Goal: Check status: Check status

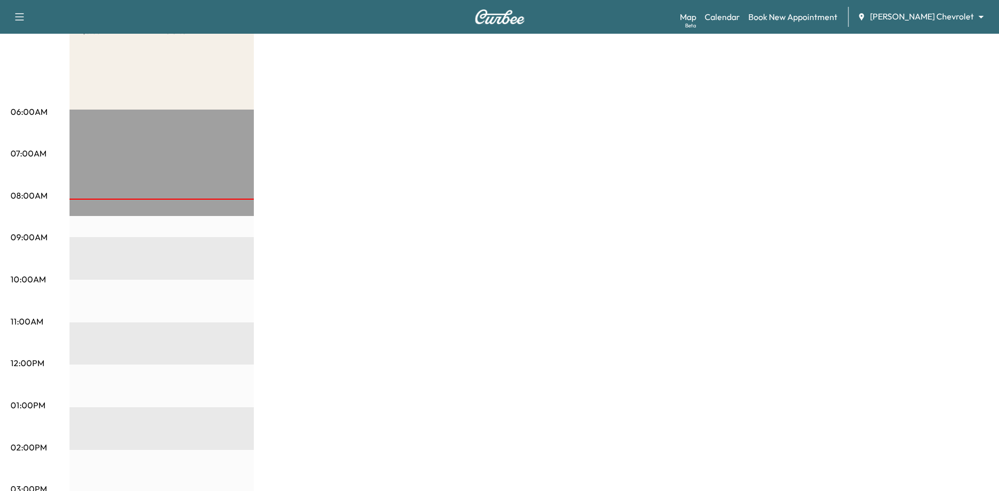
scroll to position [53, 0]
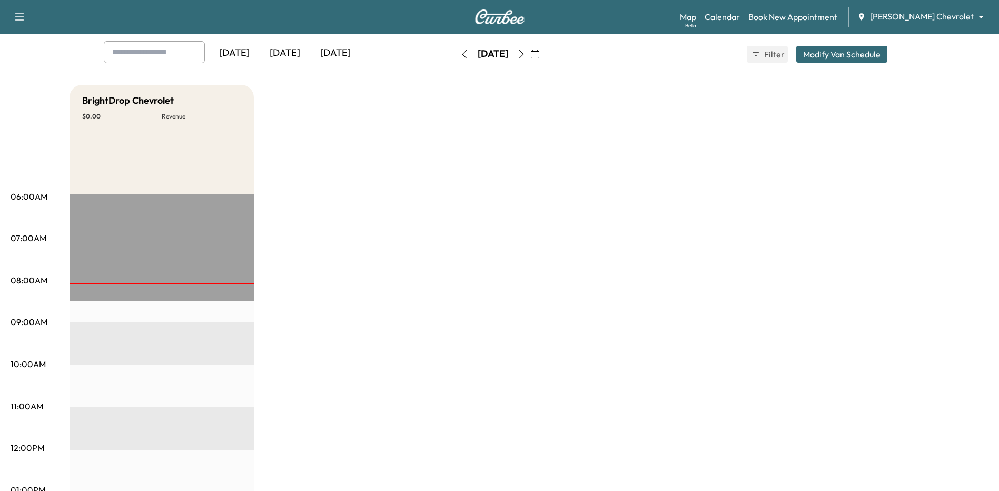
click at [460, 57] on icon "button" at bounding box center [464, 54] width 8 height 8
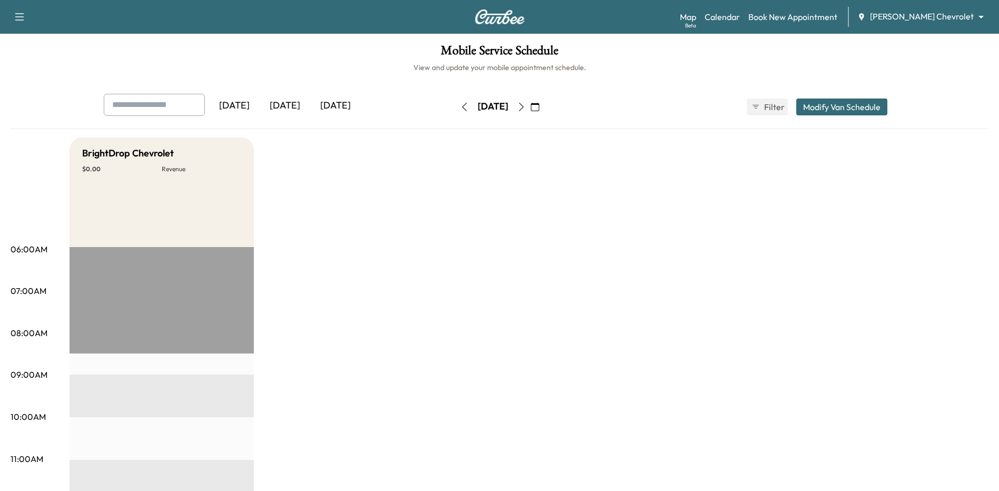
click at [456, 100] on button "button" at bounding box center [465, 106] width 18 height 17
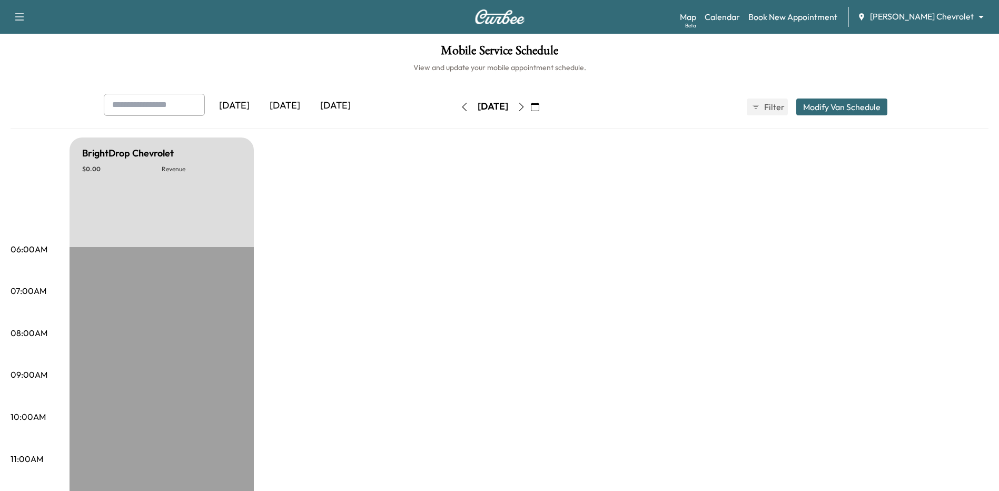
click at [456, 112] on button "button" at bounding box center [465, 106] width 18 height 17
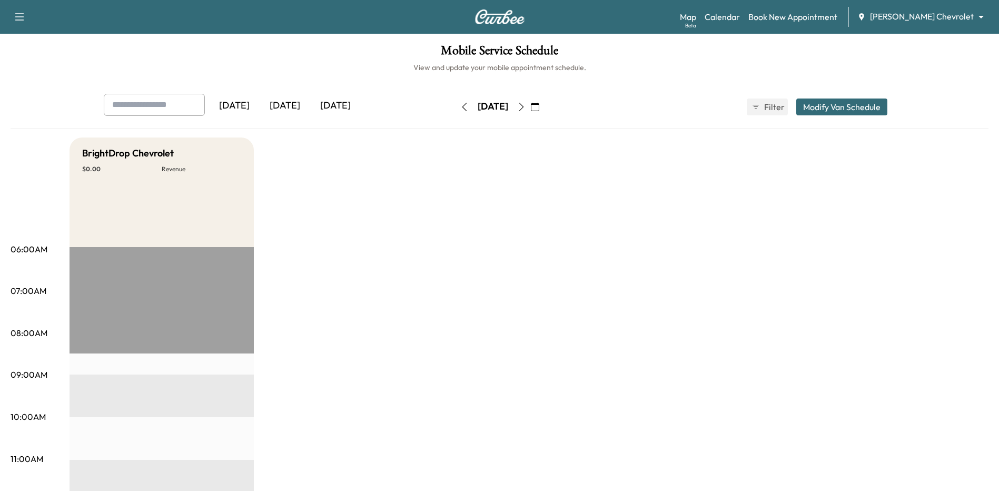
click at [456, 111] on button "button" at bounding box center [465, 106] width 18 height 17
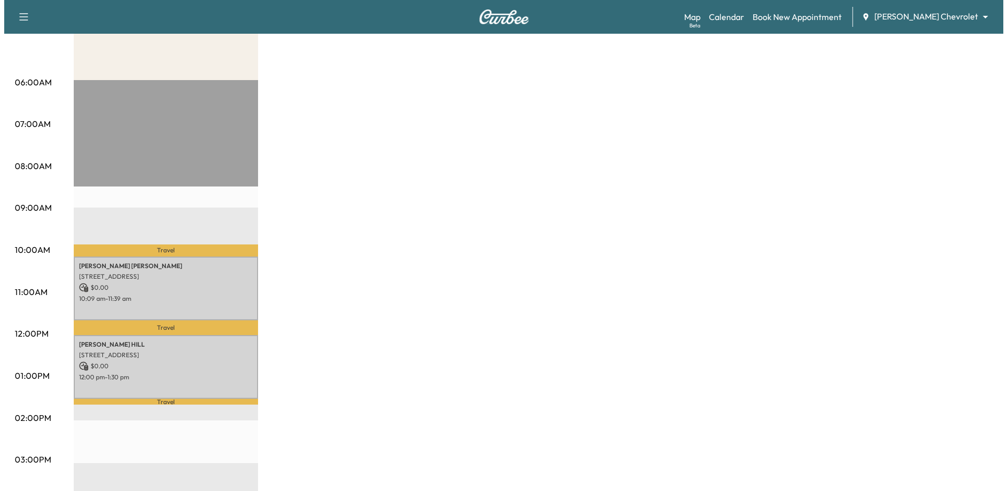
scroll to position [211, 0]
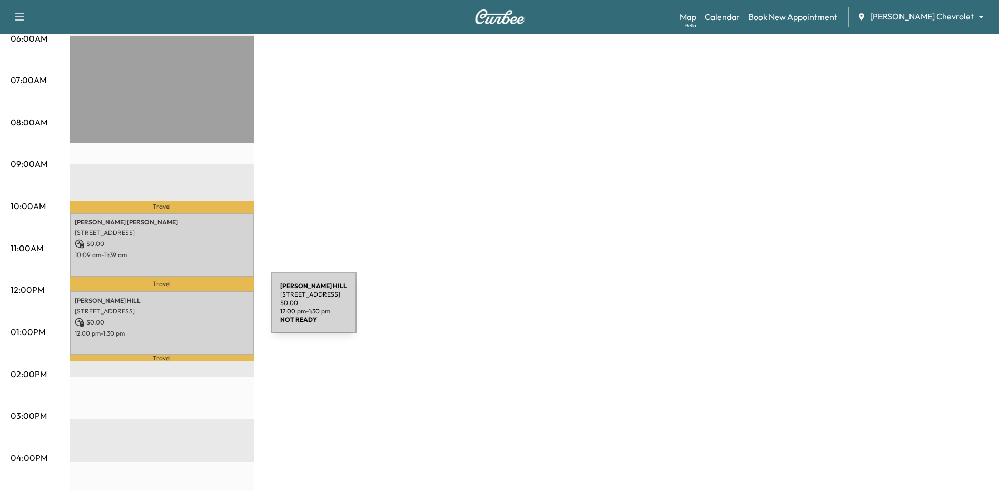
click at [192, 309] on p "[STREET_ADDRESS]" at bounding box center [162, 311] width 174 height 8
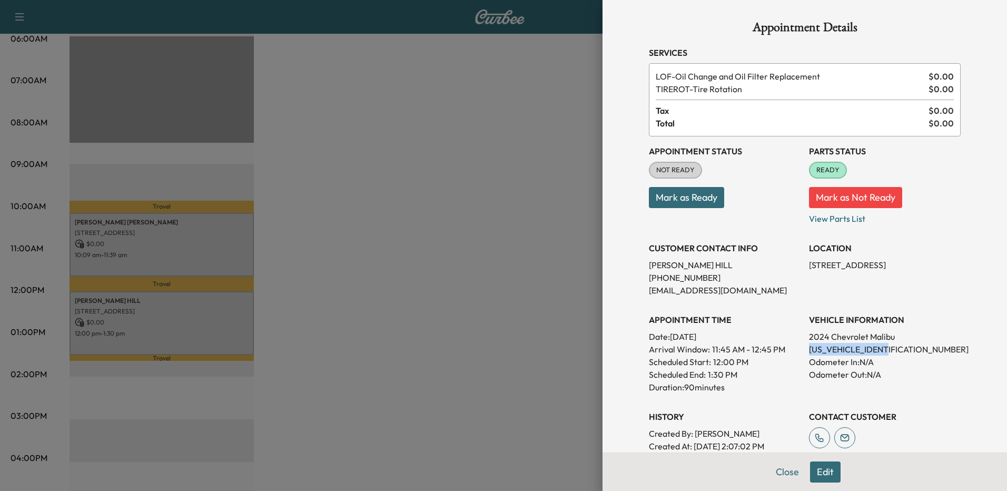
drag, startPoint x: 879, startPoint y: 348, endPoint x: 800, endPoint y: 353, distance: 78.7
click at [800, 353] on div "Appointment Status NOT READY Mark as Ready Parts Status READY Mark as Not Ready…" at bounding box center [805, 306] width 312 height 341
drag, startPoint x: 800, startPoint y: 353, endPoint x: 807, endPoint y: 353, distance: 6.8
copy p "[US_VEHICLE_IDENTIFICATION_NUMBER]"
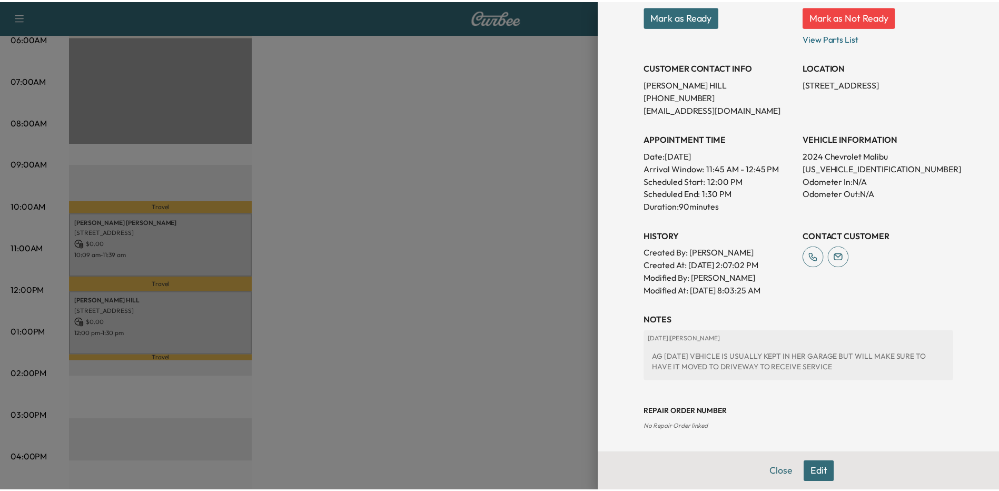
scroll to position [0, 0]
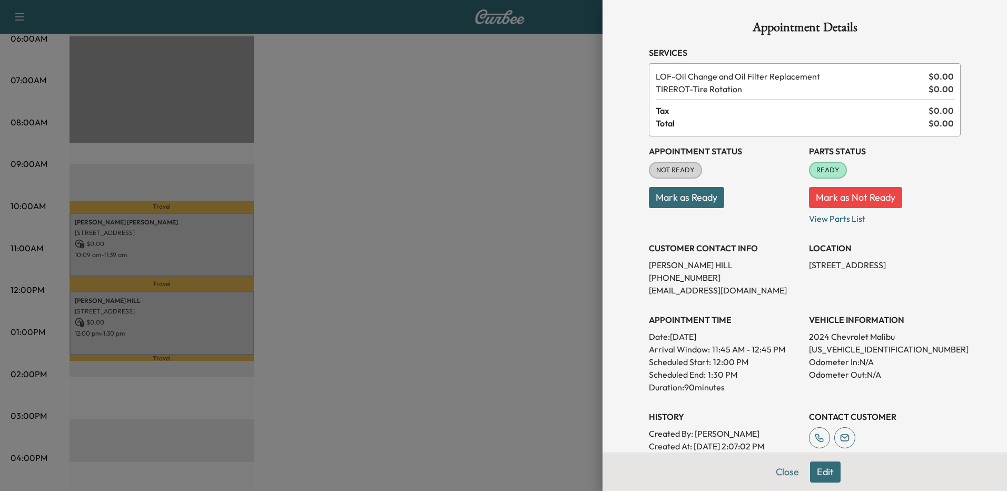
click at [779, 472] on button "Close" at bounding box center [787, 471] width 37 height 21
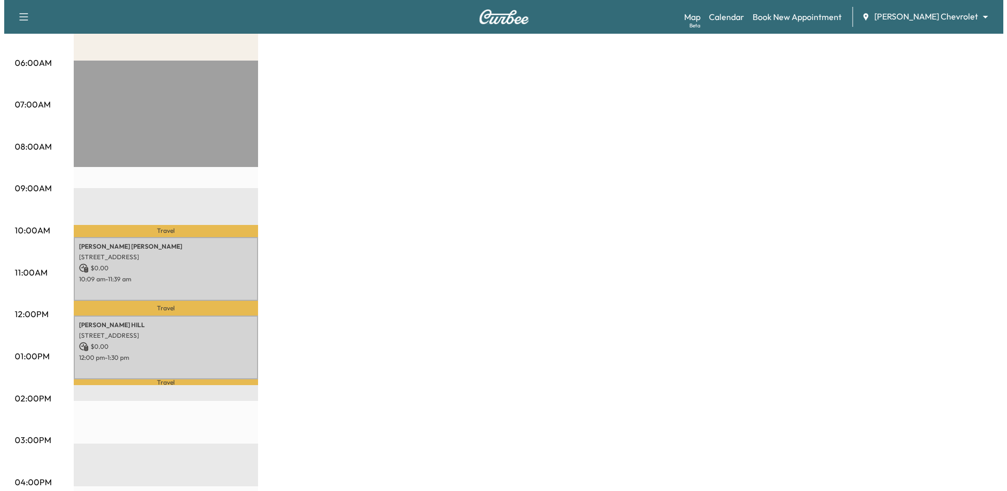
scroll to position [211, 0]
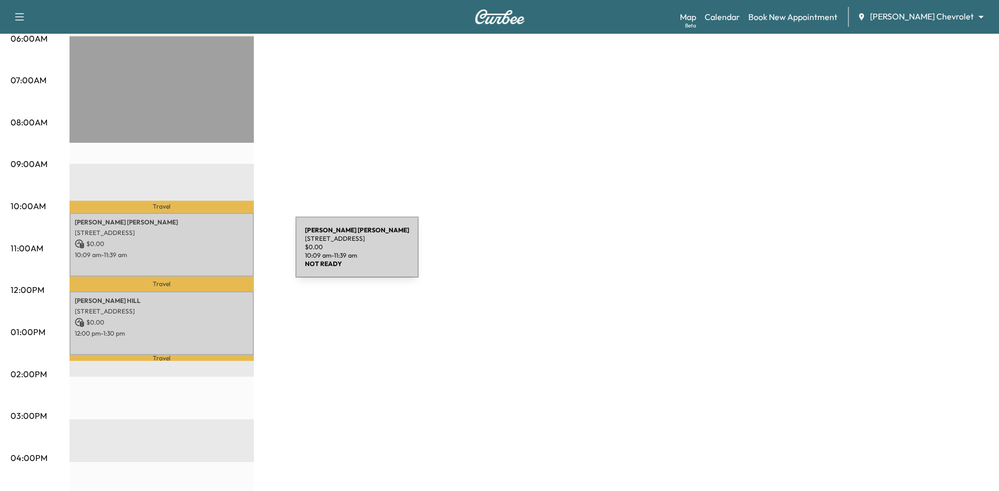
click at [216, 253] on p "10:09 am - 11:39 am" at bounding box center [162, 255] width 174 height 8
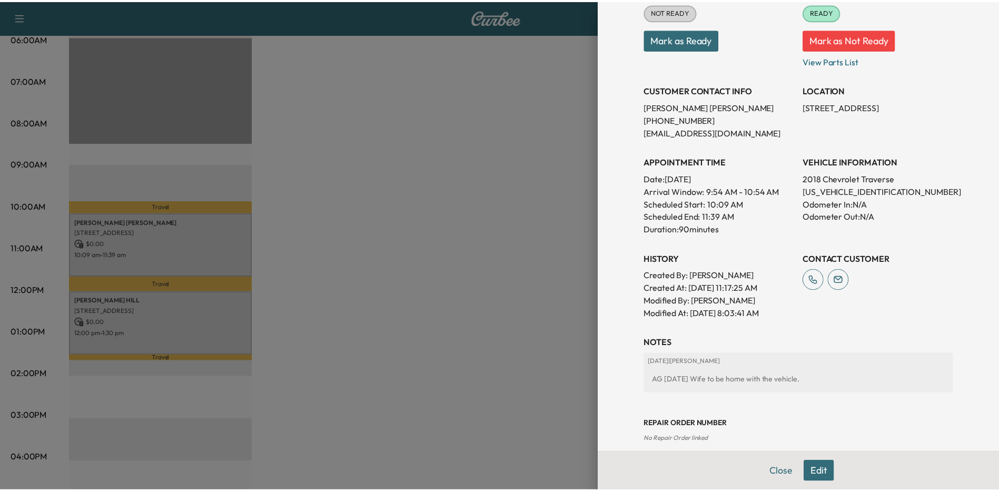
scroll to position [171, 0]
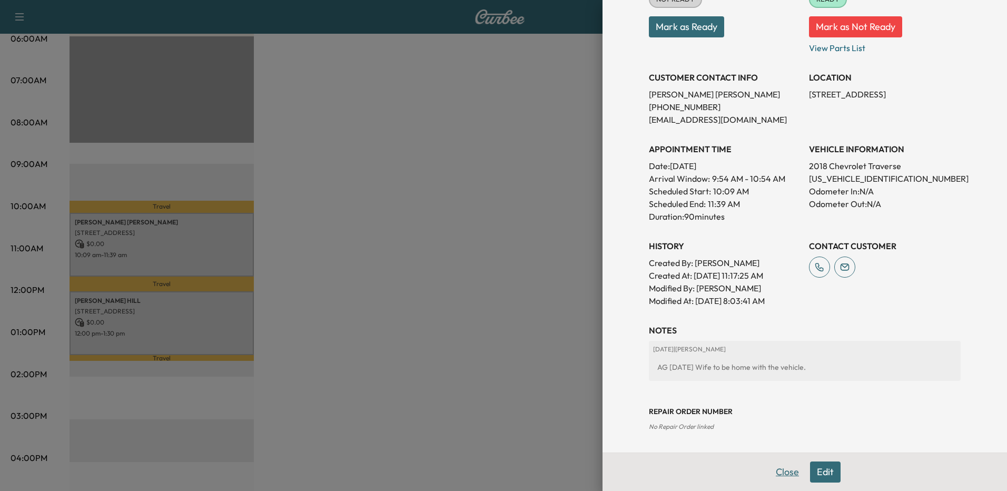
click at [782, 475] on button "Close" at bounding box center [787, 471] width 37 height 21
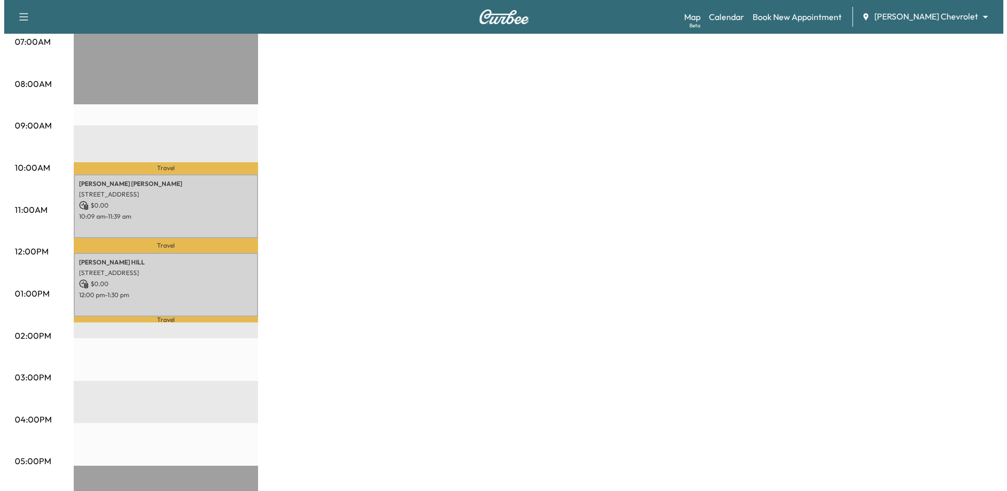
scroll to position [263, 0]
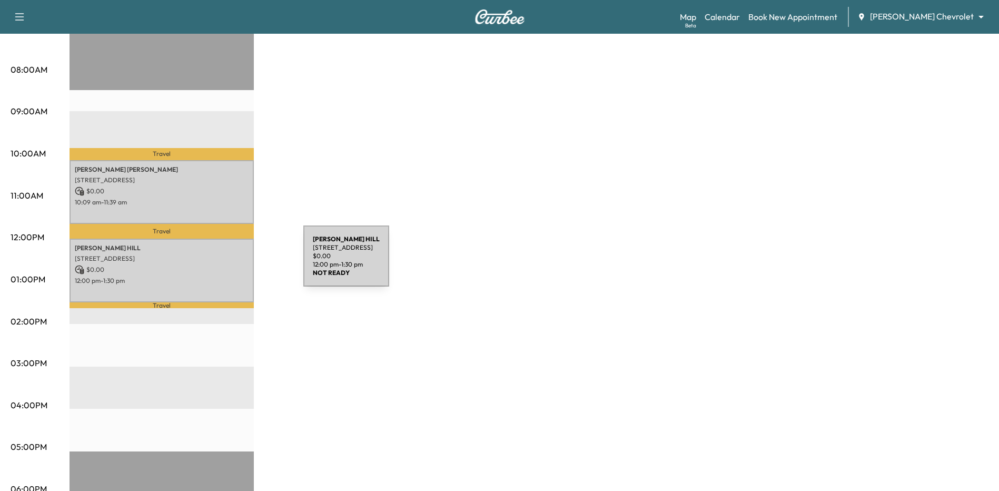
click at [224, 265] on p "$ 0.00" at bounding box center [162, 269] width 174 height 9
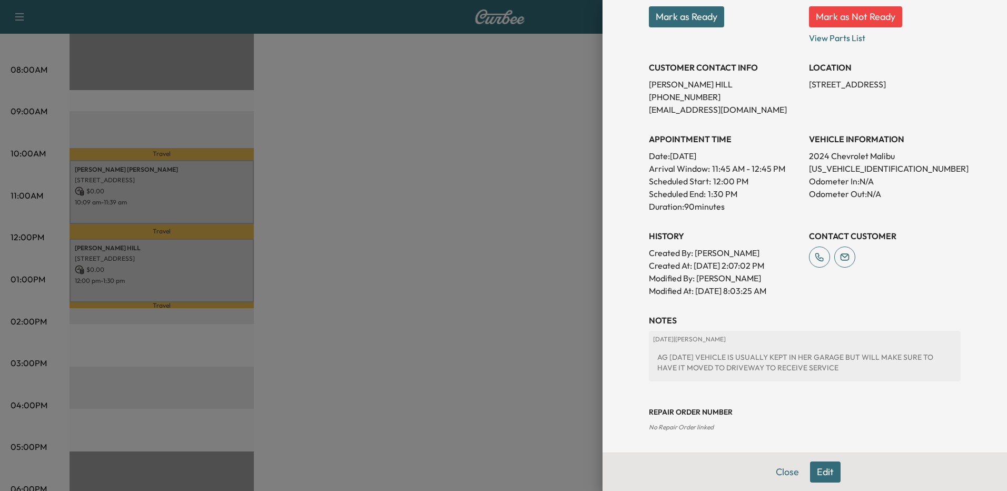
scroll to position [181, 0]
click at [400, 344] on div at bounding box center [503, 245] width 1007 height 491
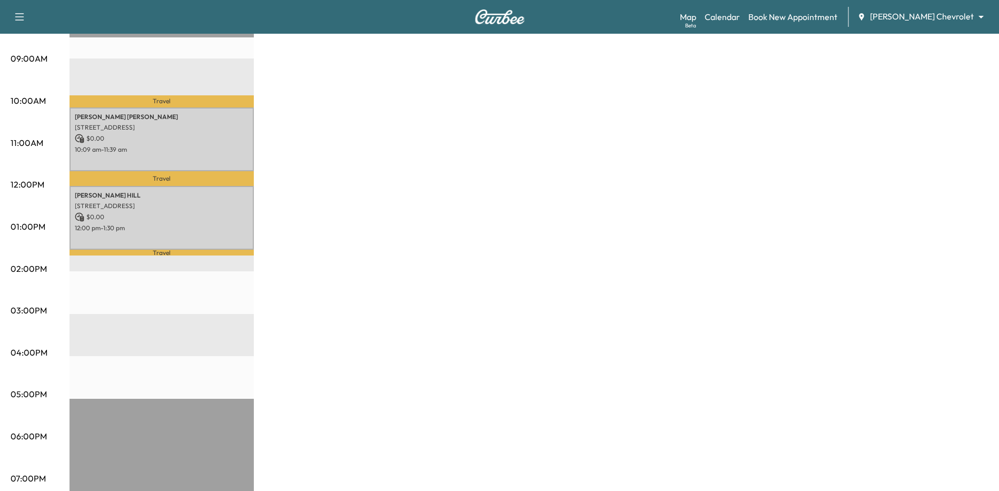
scroll to position [0, 0]
